Goal: Information Seeking & Learning: Compare options

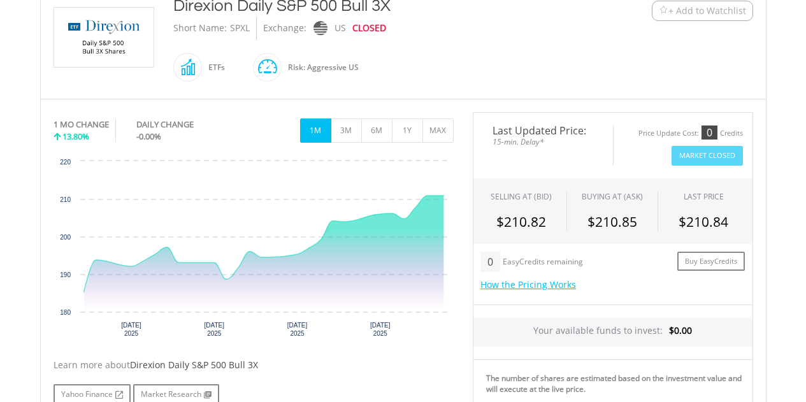
scroll to position [255, 0]
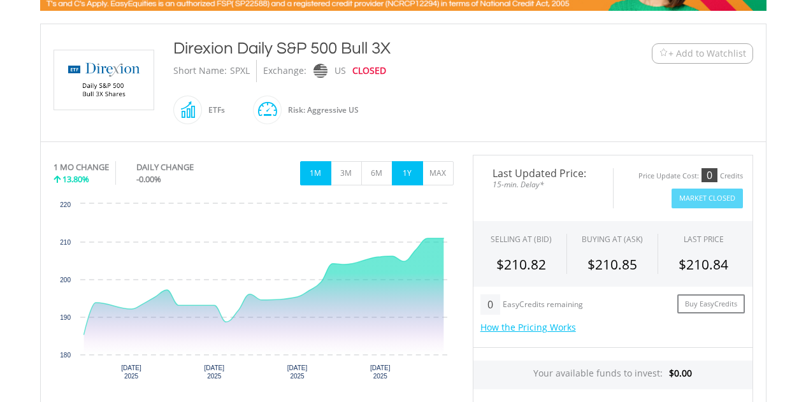
click at [405, 173] on button "1Y" at bounding box center [407, 173] width 31 height 24
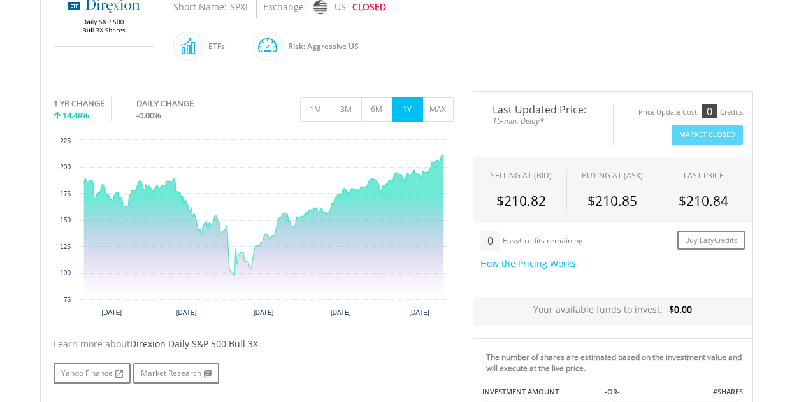
scroll to position [382, 0]
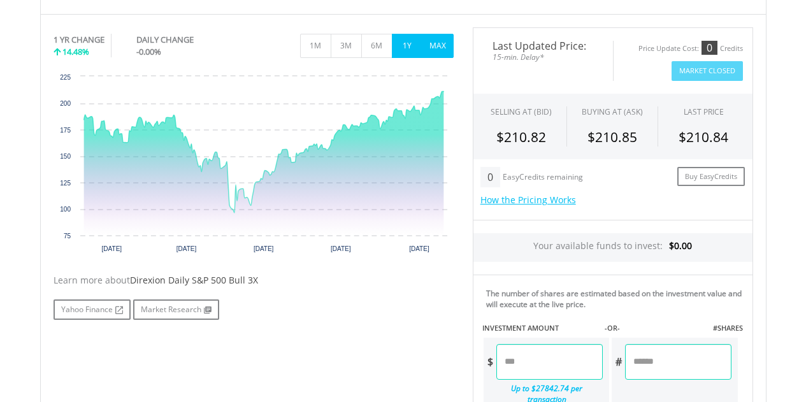
click at [437, 45] on button "MAX" at bounding box center [438, 46] width 31 height 24
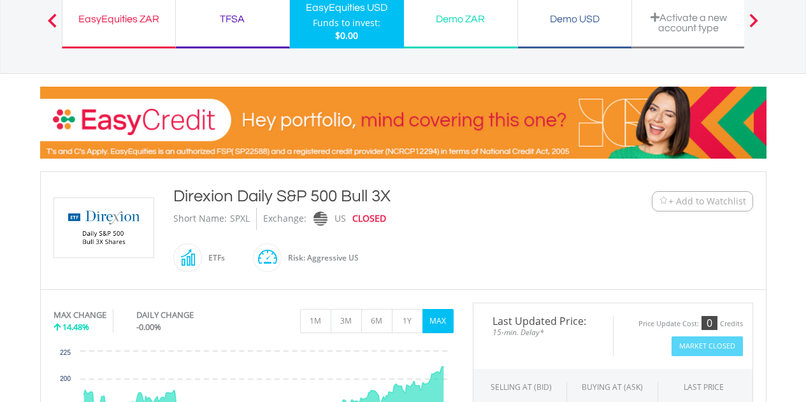
scroll to position [0, 0]
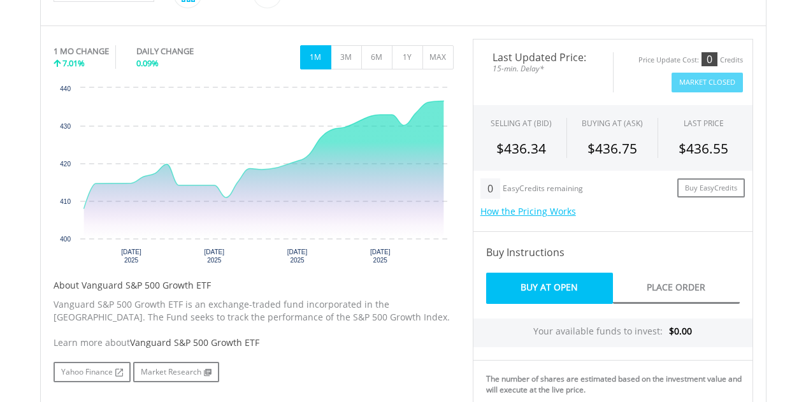
scroll to position [382, 0]
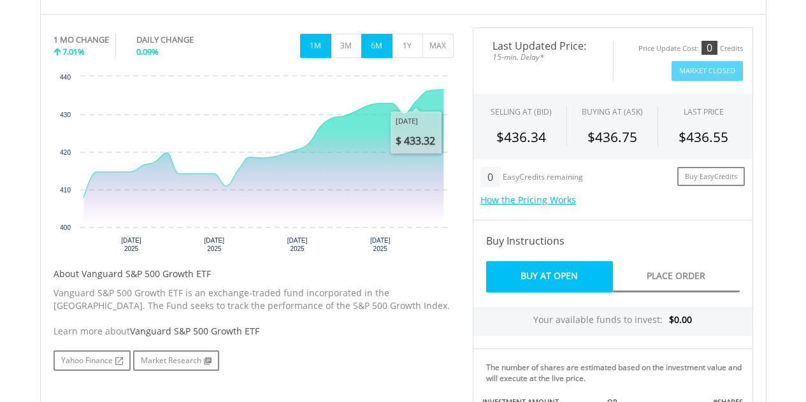
click at [380, 41] on button "6M" at bounding box center [376, 46] width 31 height 24
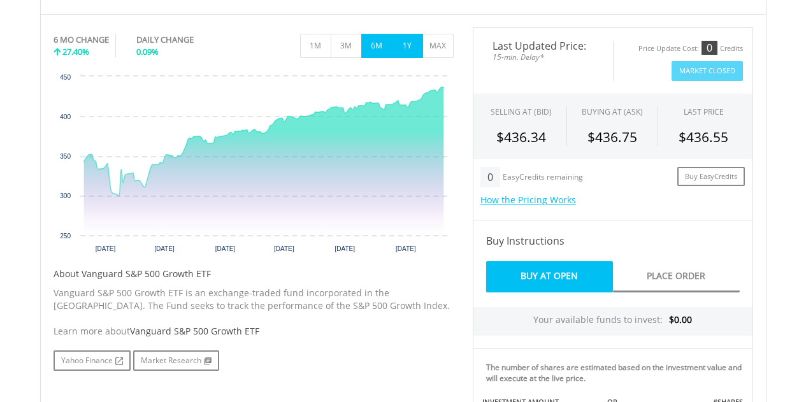
click at [413, 48] on button "1Y" at bounding box center [407, 46] width 31 height 24
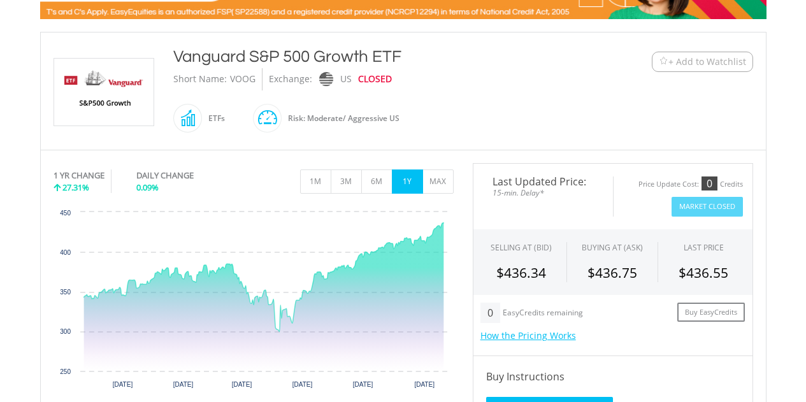
scroll to position [183, 0]
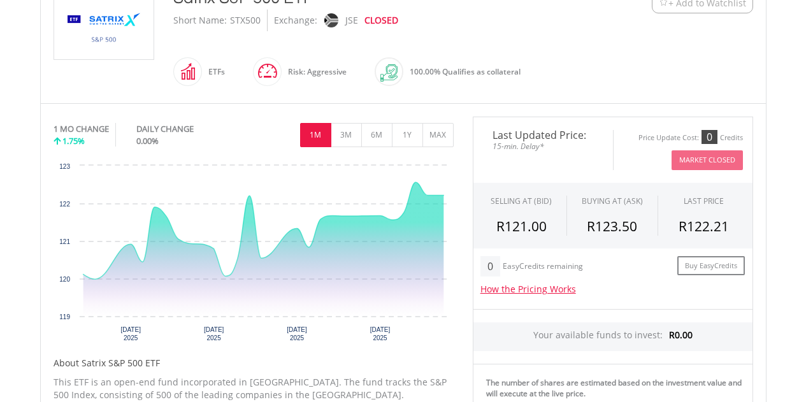
scroll to position [319, 0]
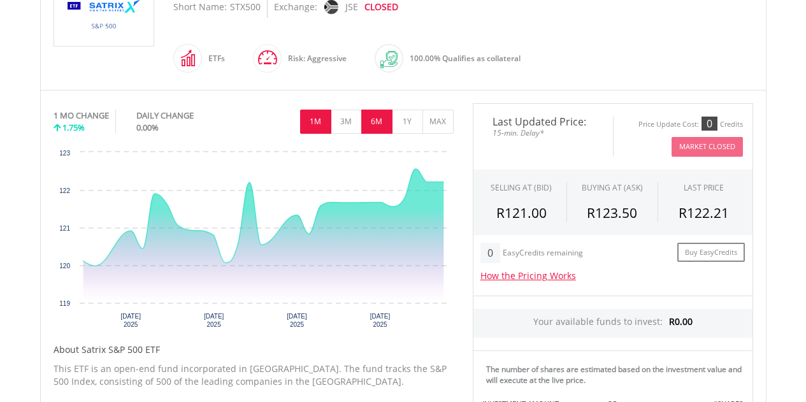
click at [375, 122] on button "6M" at bounding box center [376, 122] width 31 height 24
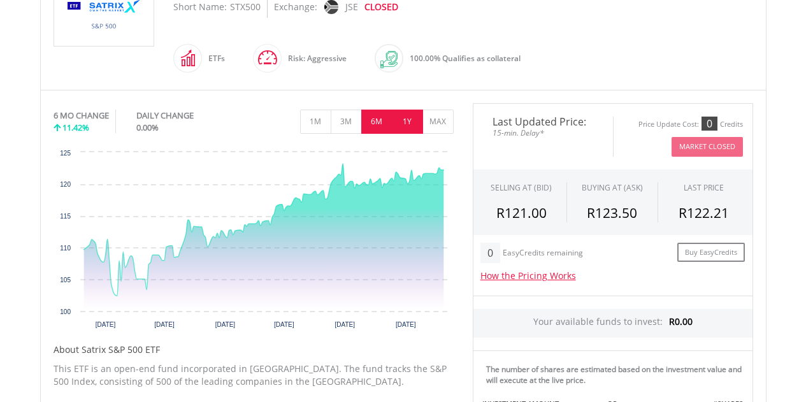
click at [404, 126] on button "1Y" at bounding box center [407, 122] width 31 height 24
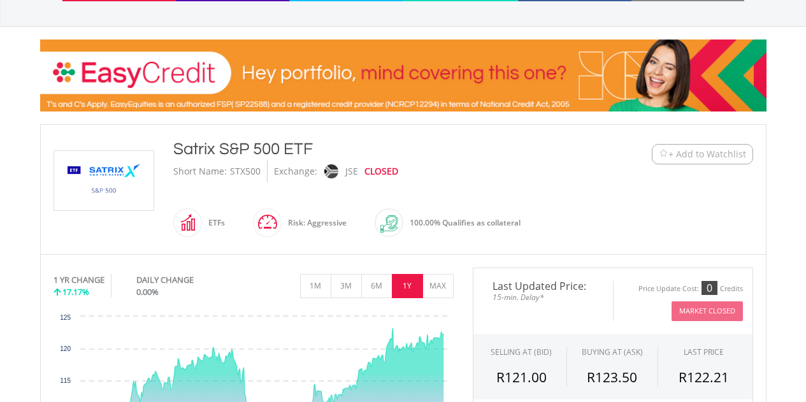
scroll to position [127, 0]
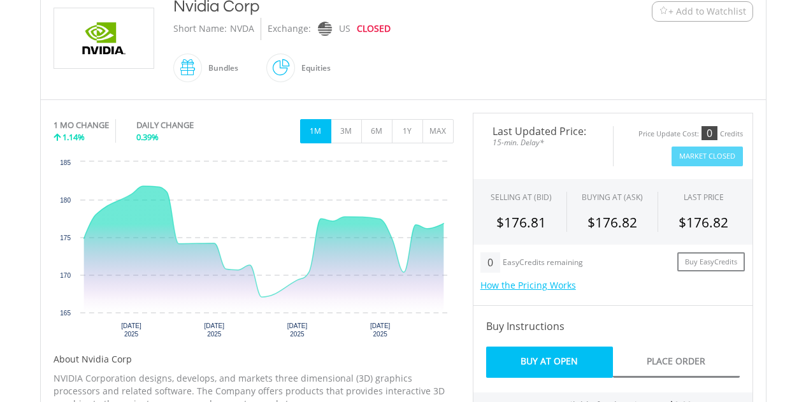
scroll to position [319, 0]
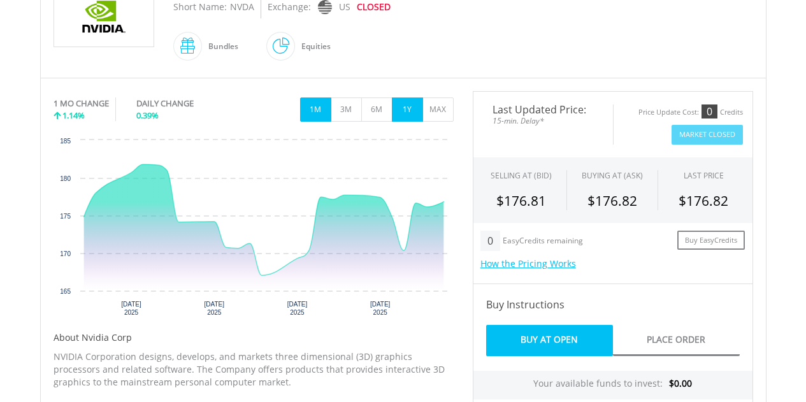
click at [400, 113] on button "1Y" at bounding box center [407, 110] width 31 height 24
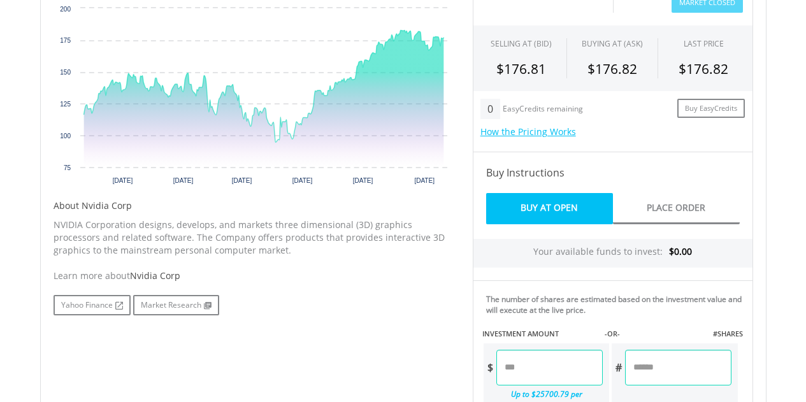
scroll to position [510, 0]
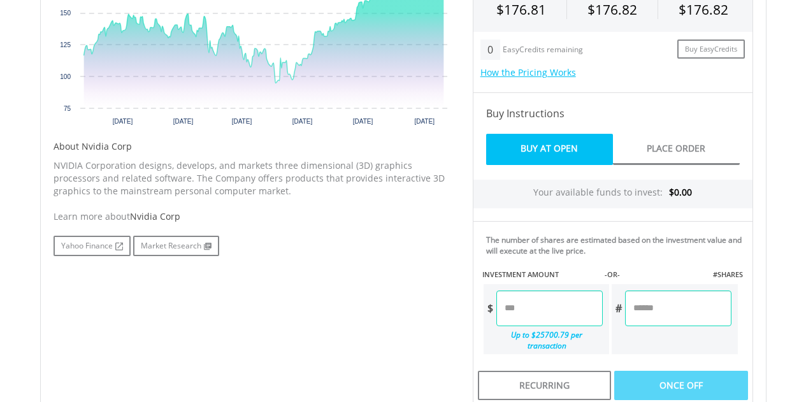
click at [671, 315] on input "number" at bounding box center [678, 309] width 106 height 36
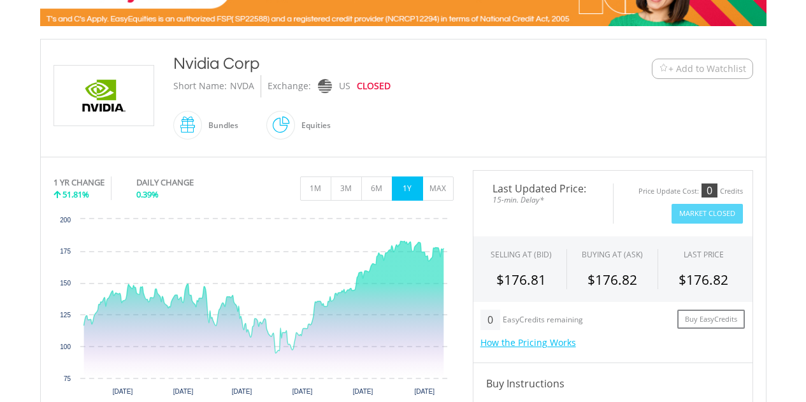
scroll to position [255, 0]
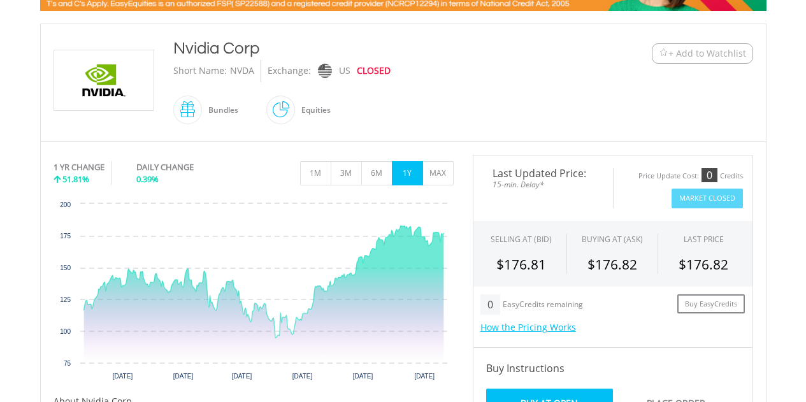
click at [664, 51] on img at bounding box center [664, 53] width 10 height 10
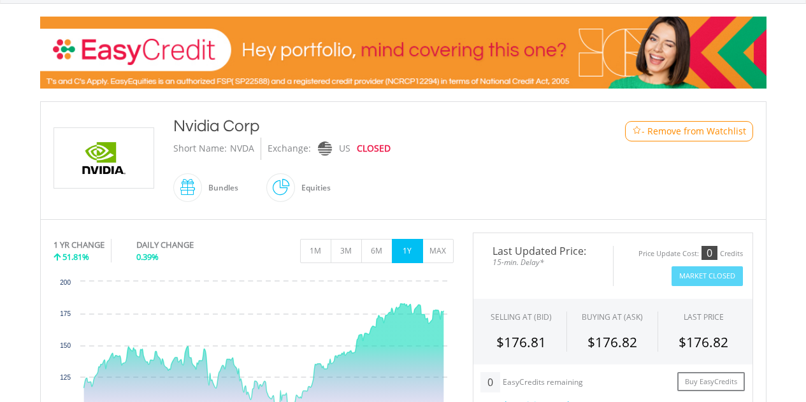
scroll to position [0, 0]
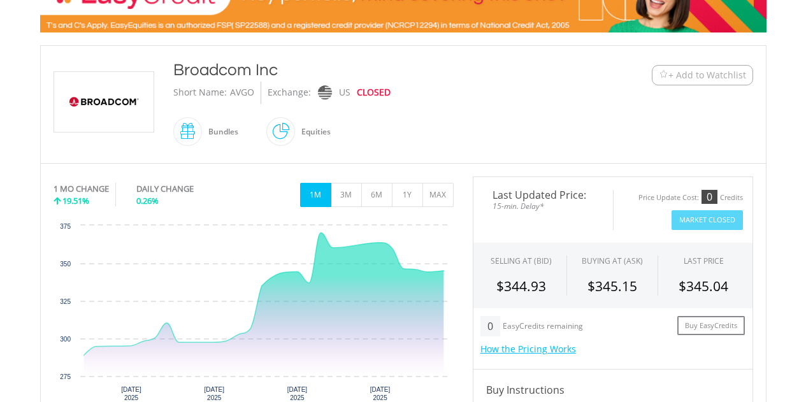
scroll to position [255, 0]
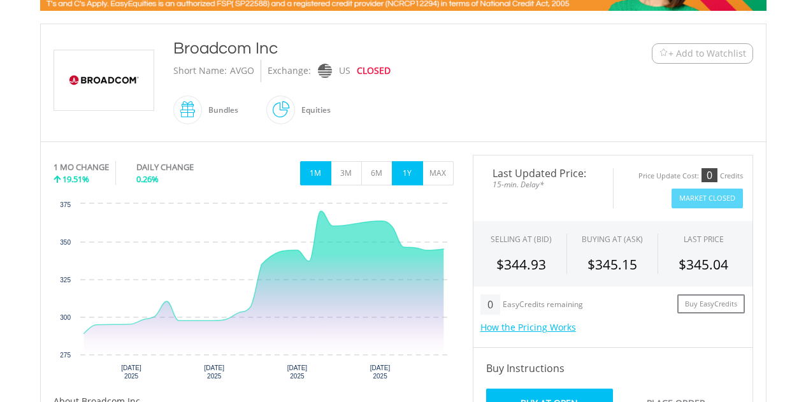
click at [410, 173] on button "1Y" at bounding box center [407, 173] width 31 height 24
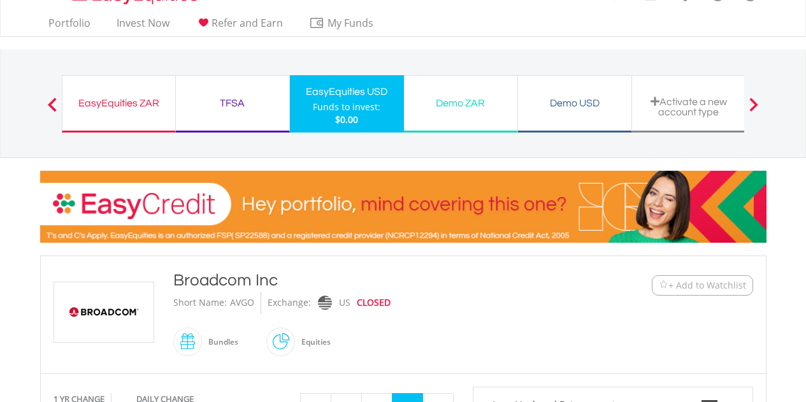
scroll to position [0, 0]
